Goal: Information Seeking & Learning: Check status

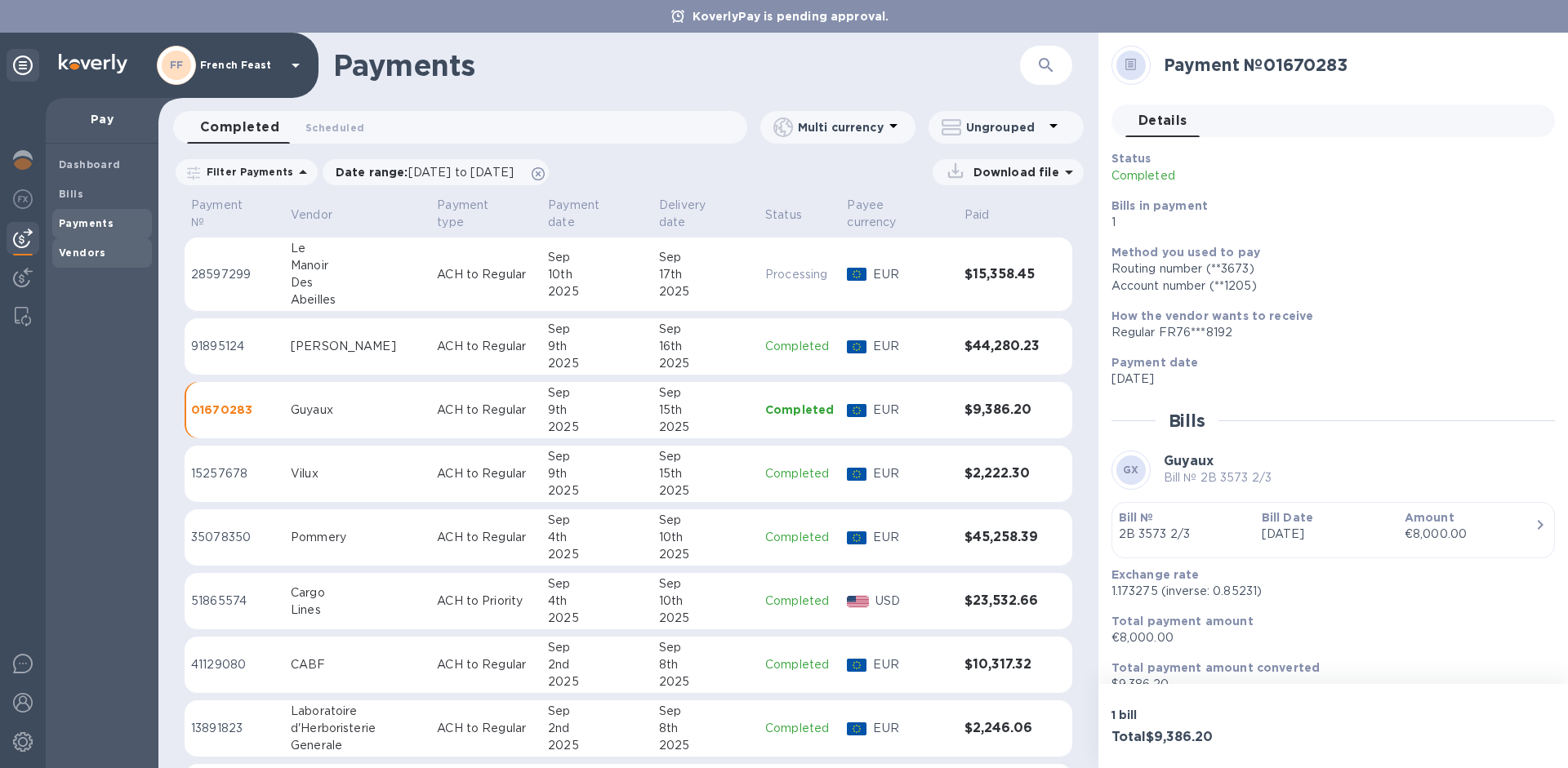
click at [84, 262] on div "Vendors" at bounding box center [101, 252] width 99 height 29
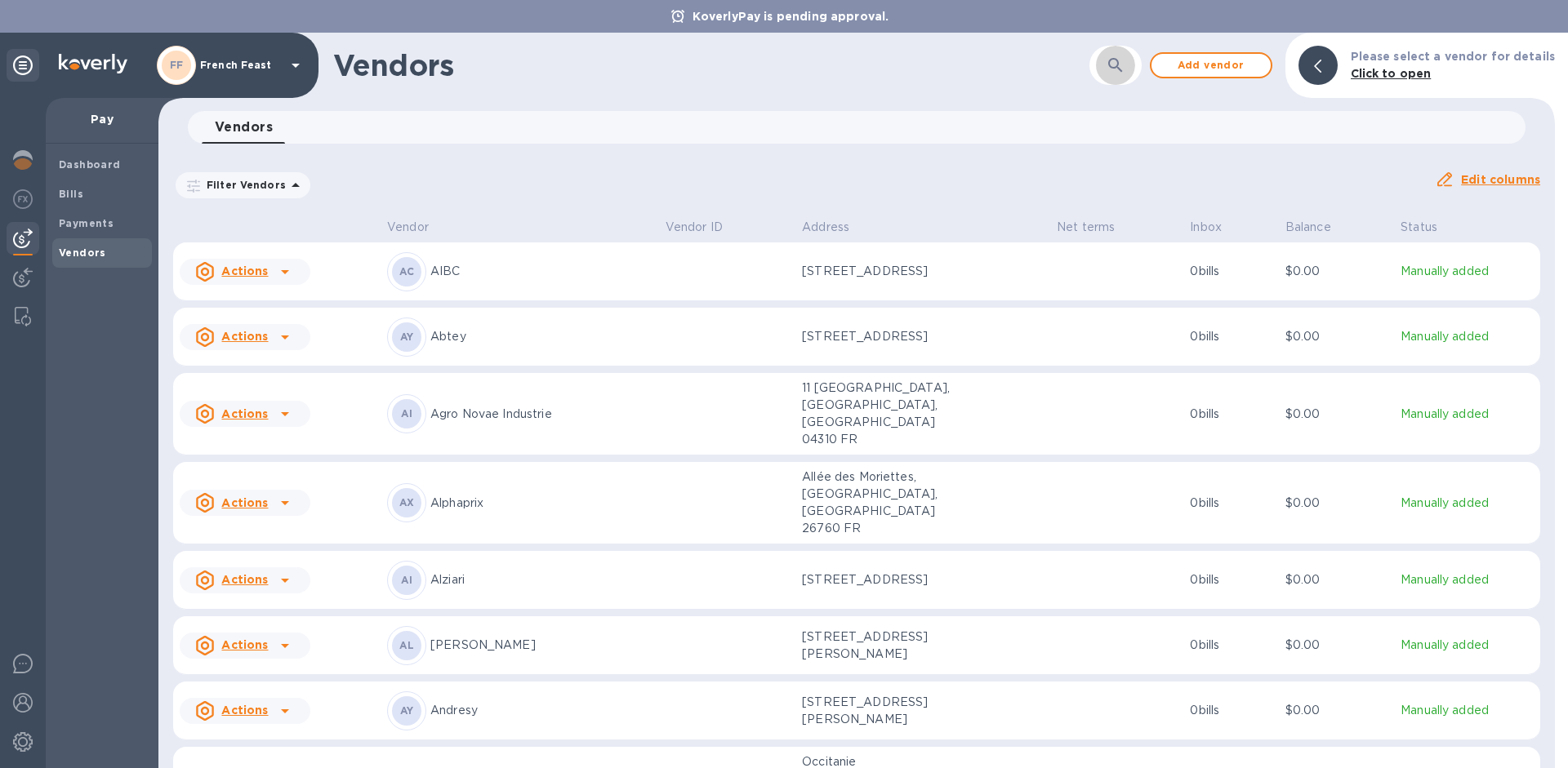
click at [1123, 65] on icon "button" at bounding box center [1115, 65] width 20 height 20
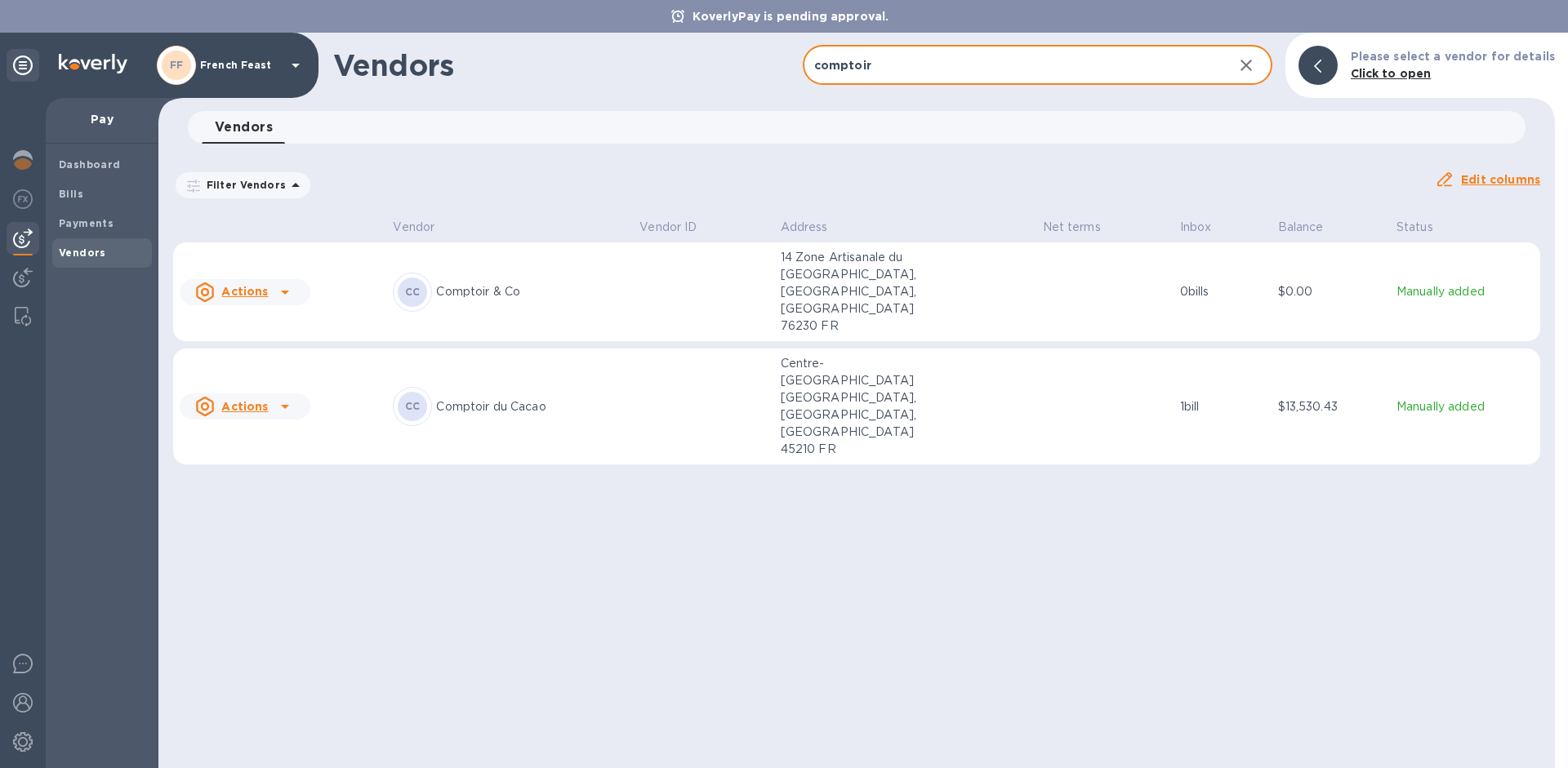
type input "comptoir"
click at [532, 387] on div "CC Comptoir du Cacao" at bounding box center [509, 406] width 233 height 39
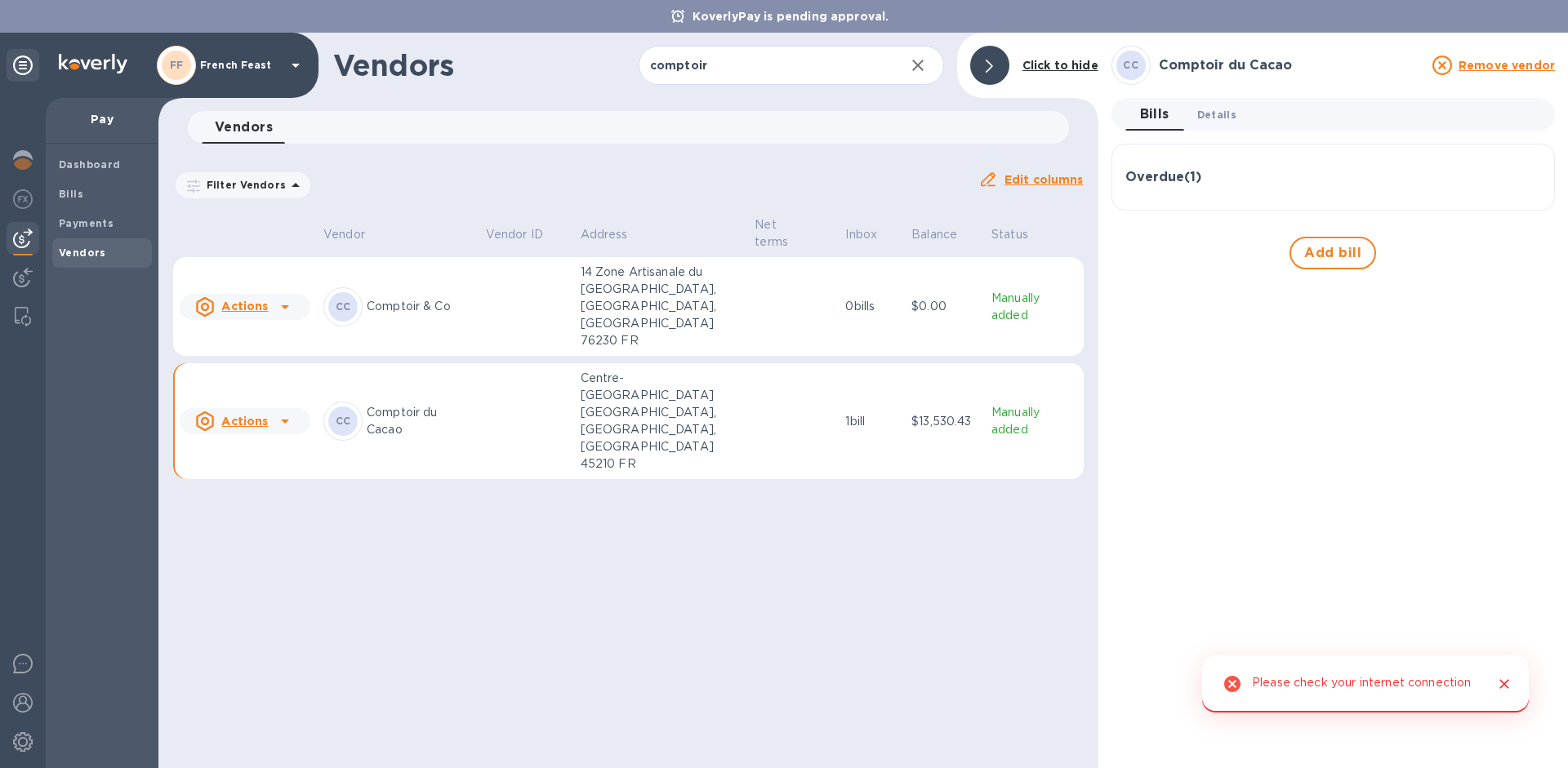
click at [1217, 119] on span "Details 0" at bounding box center [1216, 114] width 39 height 17
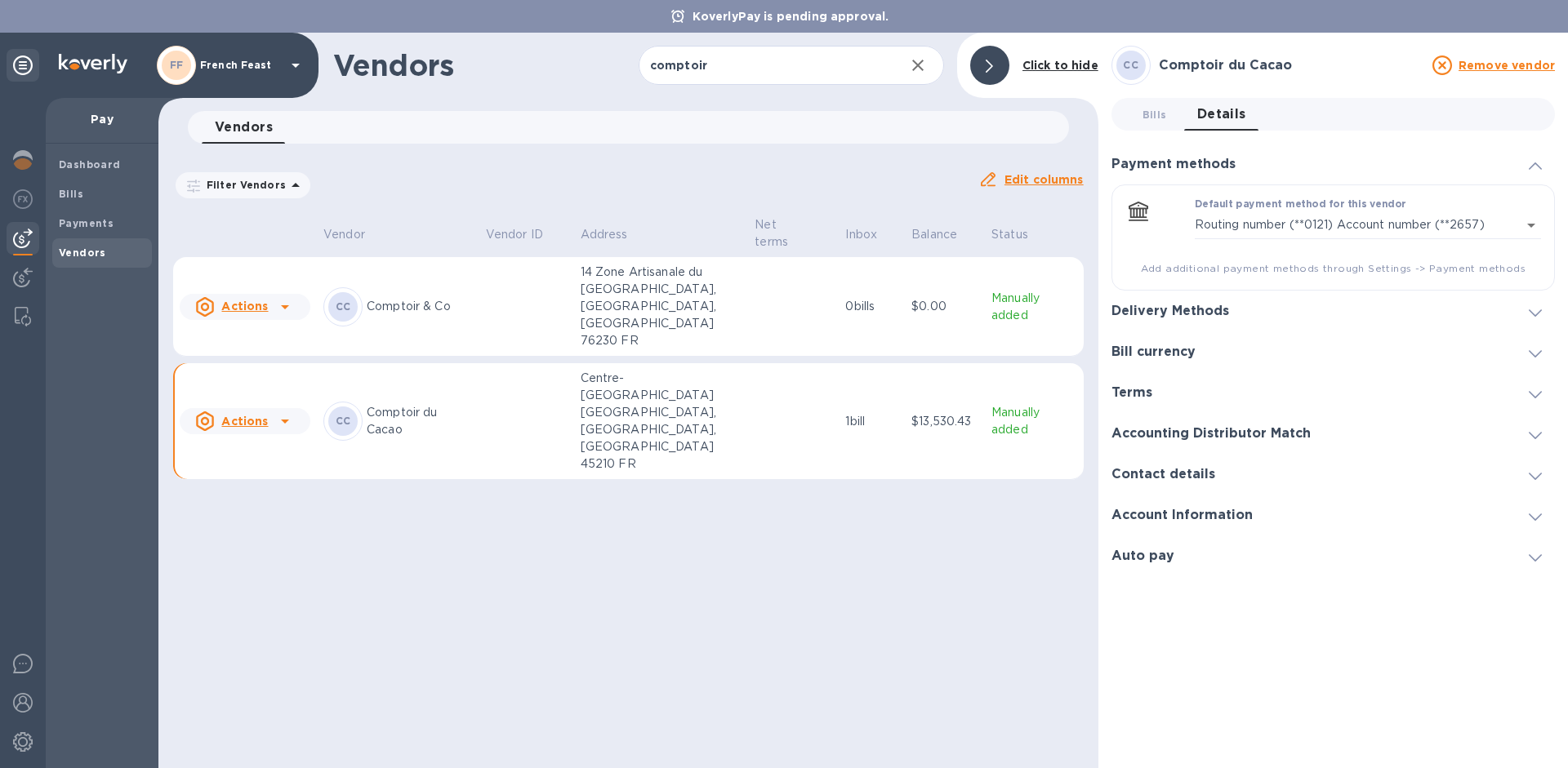
click at [1537, 509] on span at bounding box center [1536, 516] width 13 height 15
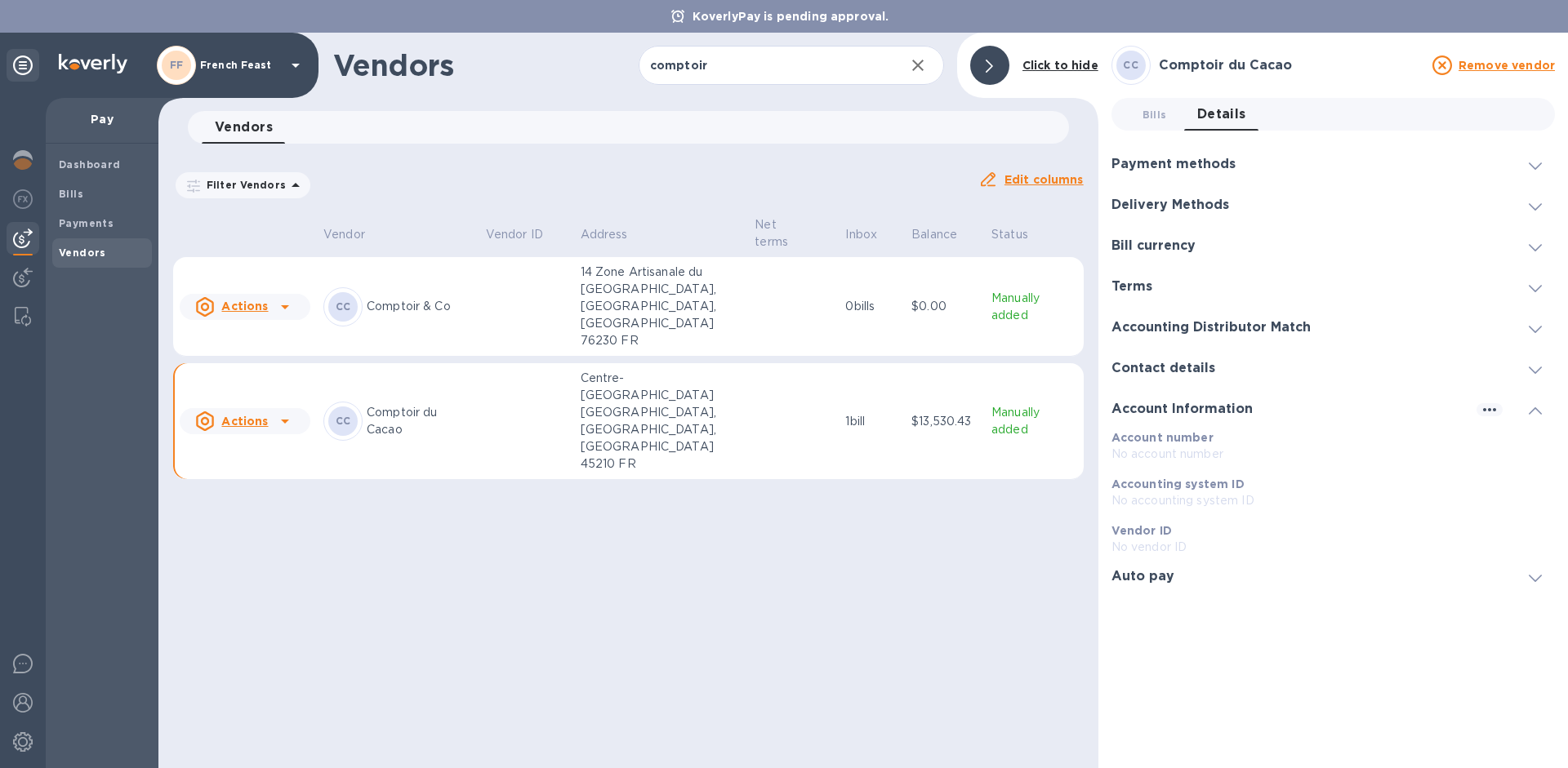
click at [730, 732] on div "Vendors comptoir ​ Add vendor Click to hide Vendors 0 Filter Vendors Auto pay: …" at bounding box center [629, 401] width 940 height 736
click at [293, 408] on div at bounding box center [285, 421] width 26 height 26
click at [293, 380] on div at bounding box center [784, 384] width 1568 height 768
click at [950, 413] on p "$13,530.43" at bounding box center [944, 421] width 67 height 17
click at [1140, 112] on span "Bills 0" at bounding box center [1155, 114] width 33 height 17
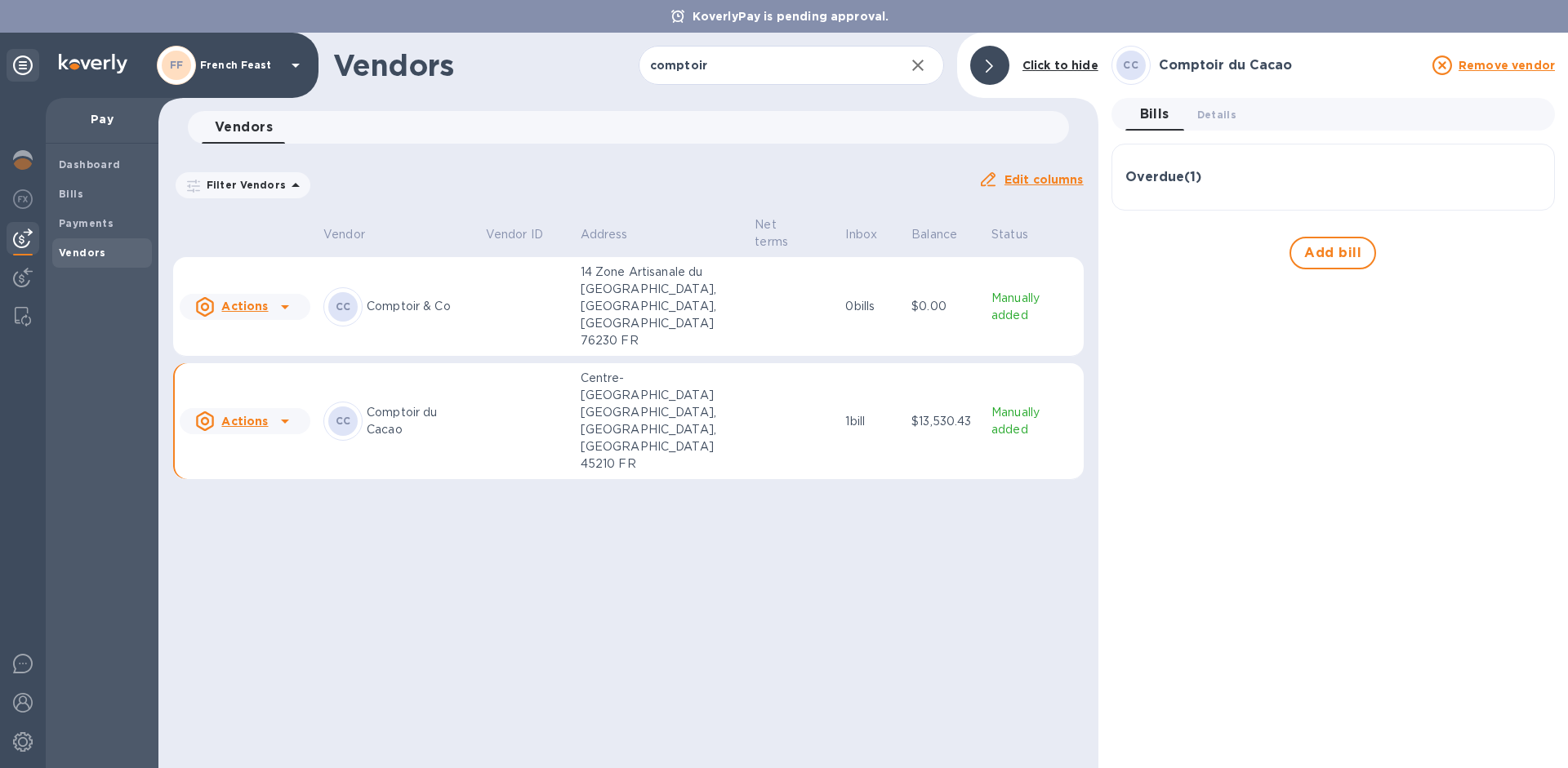
click at [1166, 179] on h3 "Overdue ( 1 )" at bounding box center [1163, 178] width 76 height 15
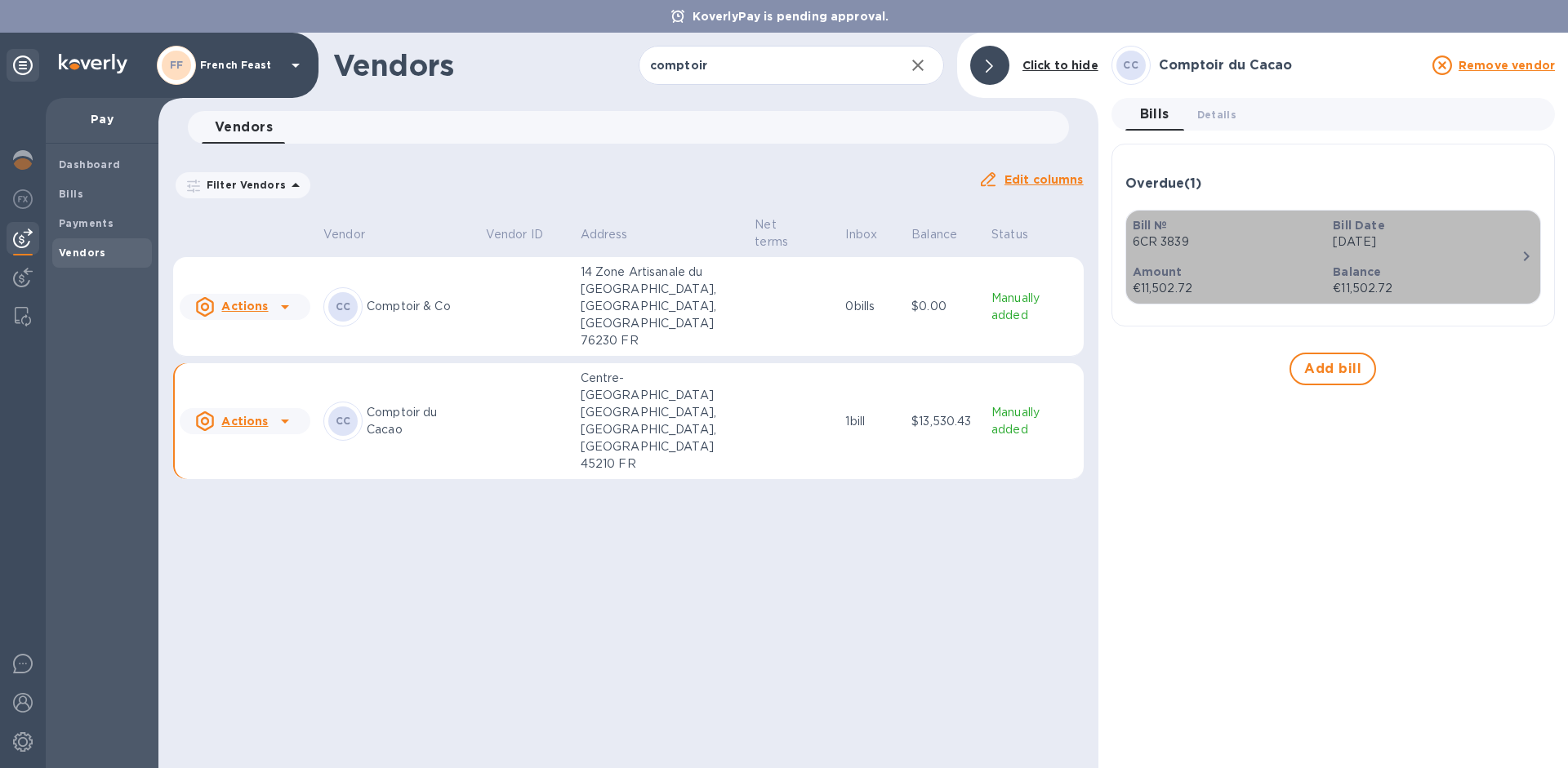
click at [1173, 230] on p "Bill №" at bounding box center [1227, 225] width 188 height 16
